Goal: Navigation & Orientation: Find specific page/section

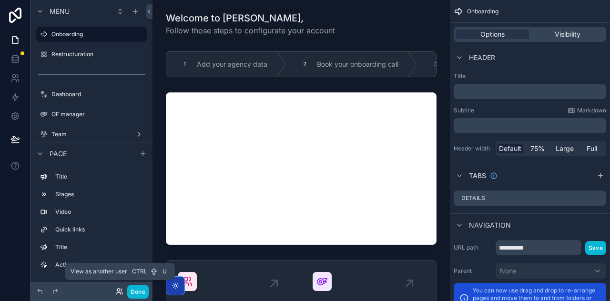
click at [116, 289] on icon at bounding box center [120, 292] width 8 height 8
click at [9, 192] on div at bounding box center [15, 150] width 30 height 301
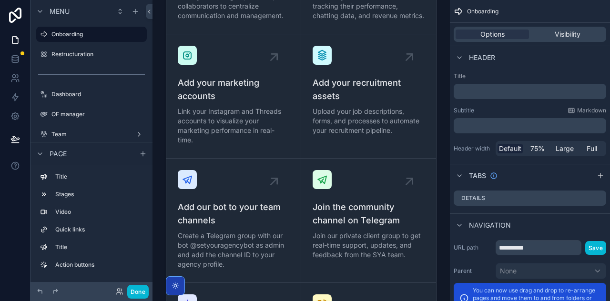
scroll to position [329, 0]
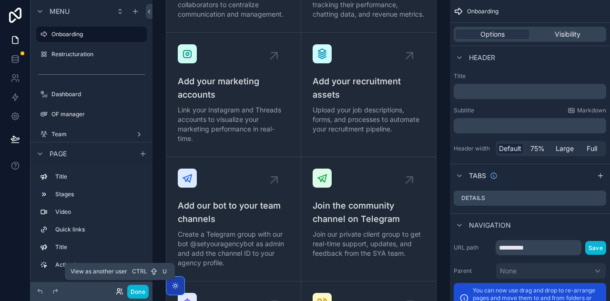
click at [117, 292] on icon at bounding box center [120, 292] width 8 height 8
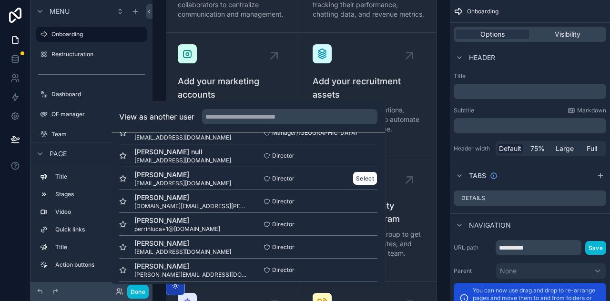
scroll to position [824, 0]
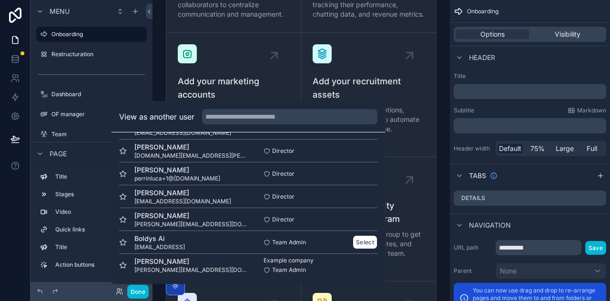
click at [177, 241] on div "Boldys Ai [EMAIL_ADDRESS]" at bounding box center [183, 242] width 129 height 17
click at [361, 243] on button "Select" at bounding box center [365, 242] width 25 height 14
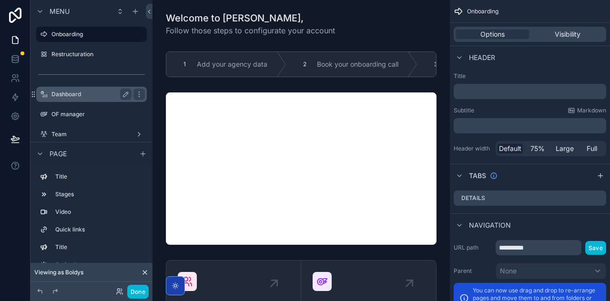
drag, startPoint x: 38, startPoint y: 83, endPoint x: 86, endPoint y: 95, distance: 50.2
click at [86, 95] on div "Onboarding Restructuration Dashboard OF manager Team Recruitment Marketing Chat…" at bounding box center [91, 163] width 122 height 280
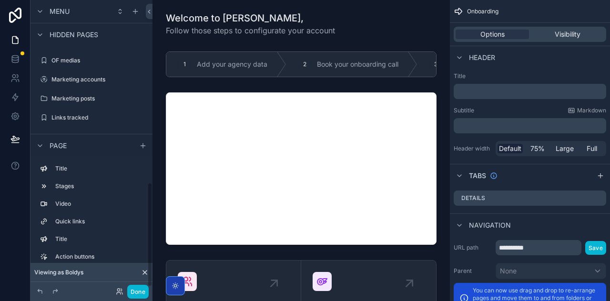
scroll to position [512, 0]
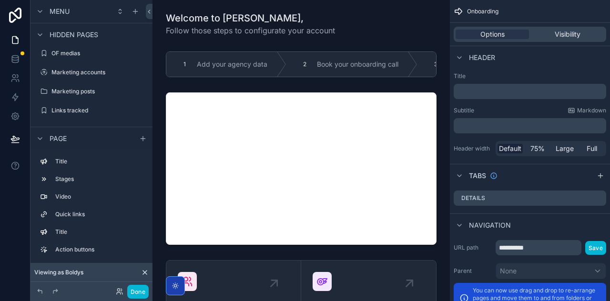
click at [146, 274] on icon at bounding box center [145, 273] width 8 height 8
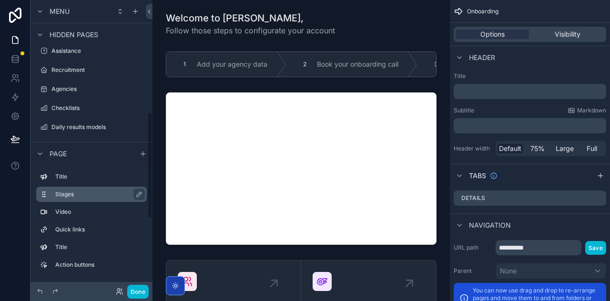
scroll to position [0, 0]
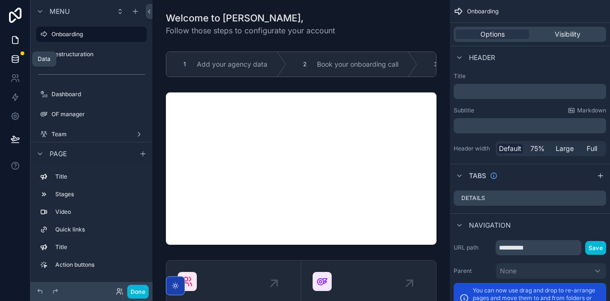
click at [17, 60] on icon at bounding box center [15, 59] width 6 height 4
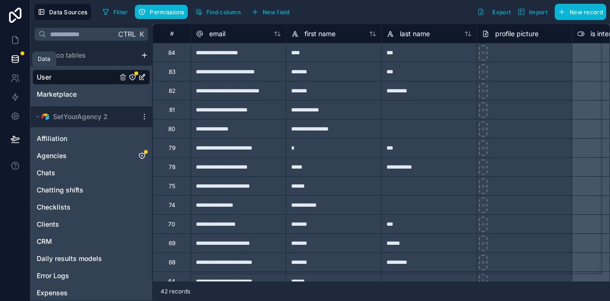
click at [16, 58] on icon at bounding box center [15, 59] width 10 height 10
click at [58, 11] on span "Data Sources" at bounding box center [68, 12] width 39 height 7
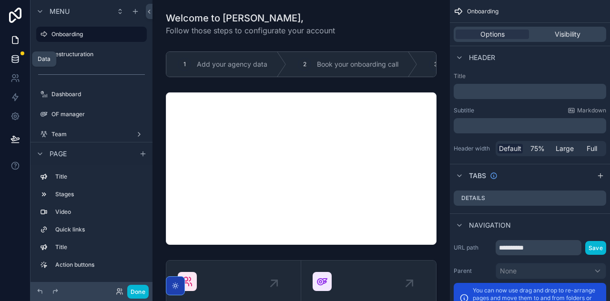
click at [16, 61] on icon at bounding box center [15, 59] width 10 height 10
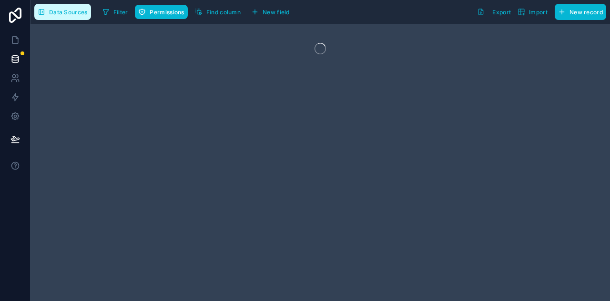
click at [65, 11] on span "Data Sources" at bounding box center [68, 12] width 39 height 7
